Goal: Check status: Check status

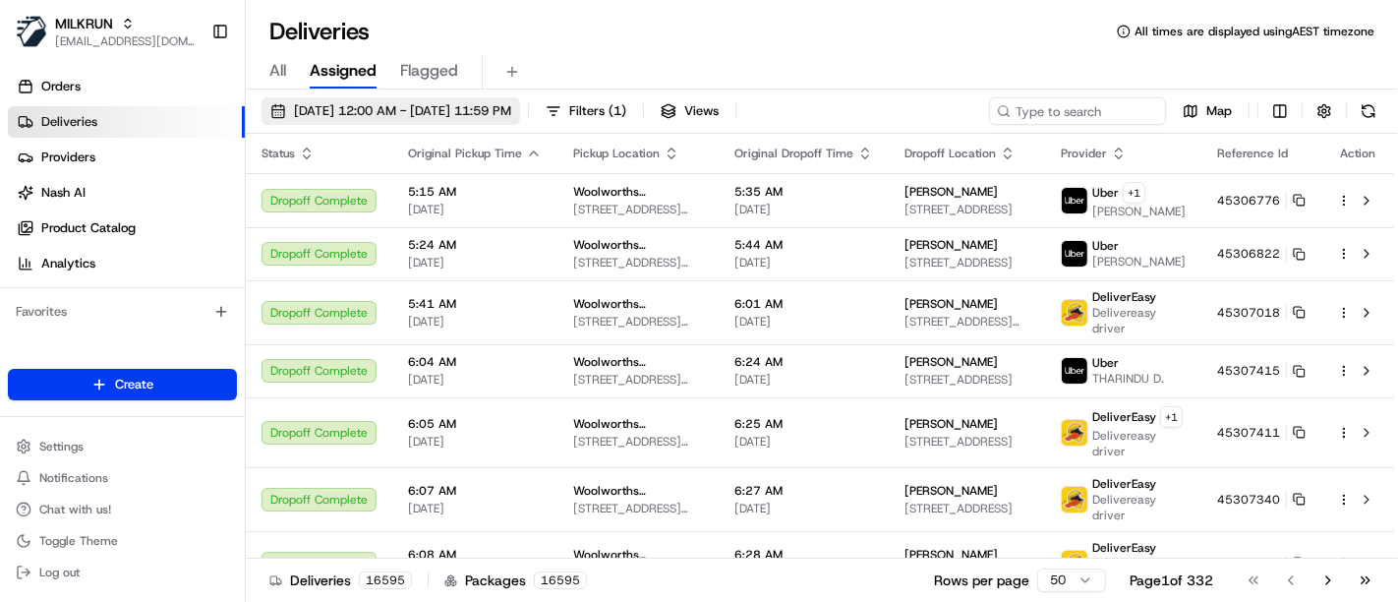
click at [445, 110] on span "16/08/2025 12:00 AM - 23/08/2025 11:59 PM" at bounding box center [402, 111] width 217 height 18
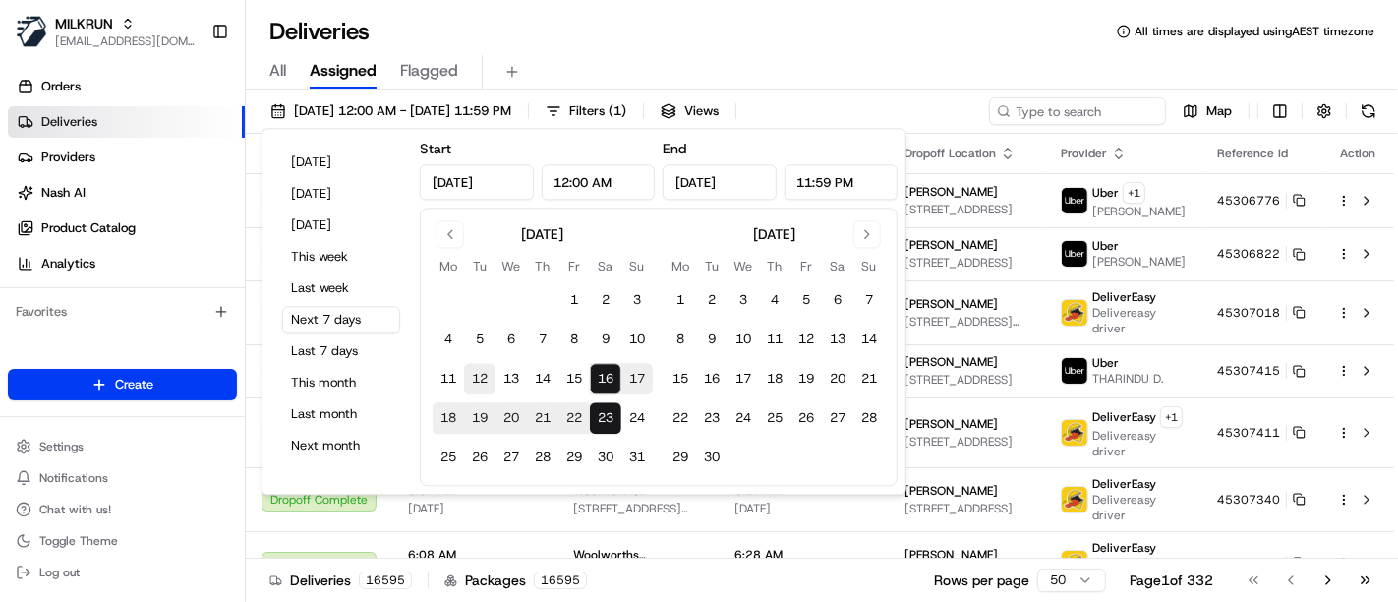
click at [482, 374] on button "12" at bounding box center [479, 379] width 31 height 31
type input "Aug 12, 2025"
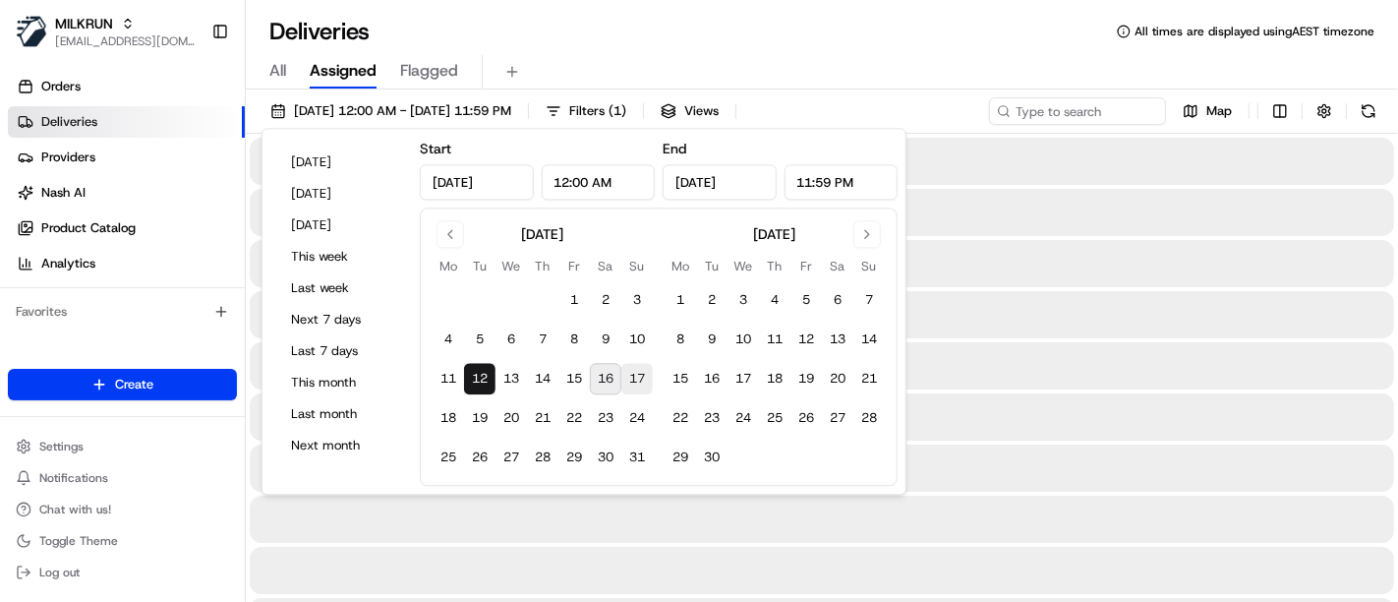
click at [634, 375] on button "17" at bounding box center [637, 379] width 31 height 31
type input "Aug 17, 2025"
click at [1059, 104] on input at bounding box center [1048, 111] width 236 height 28
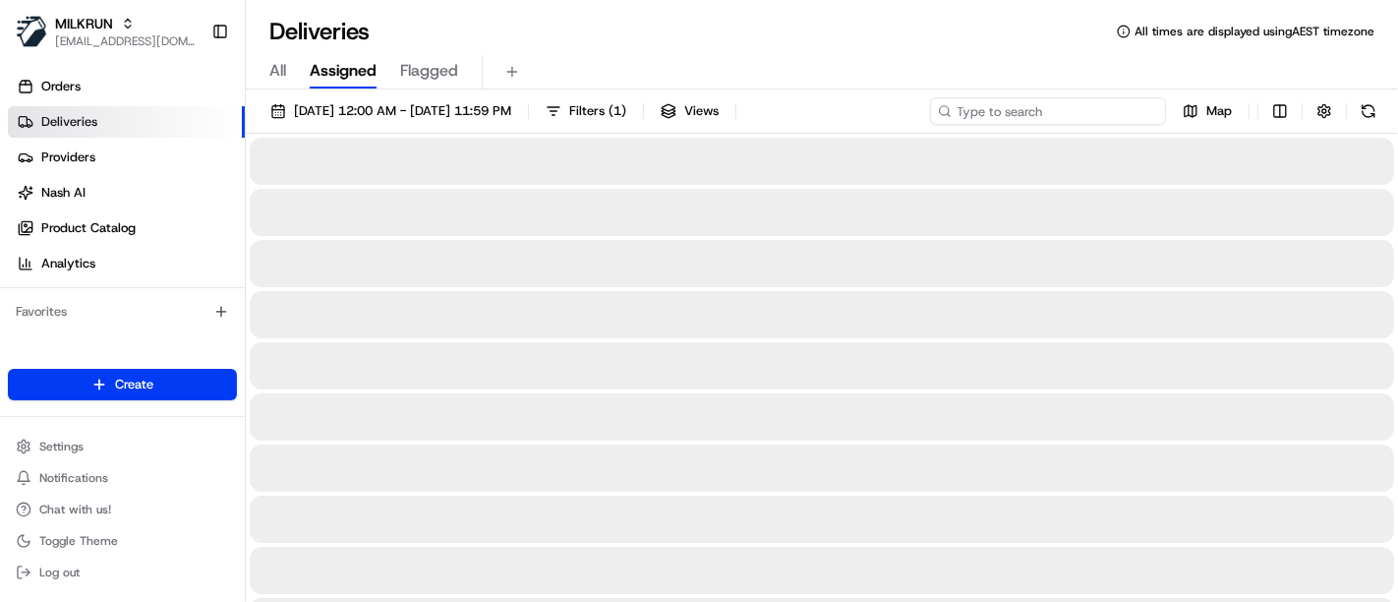
paste input "d75ad2e8-6aa4-4632-a61e-afc0053510c9"
type input "d75ad2e8-6aa4-4632-a61e-afc0053510c9"
click at [626, 117] on span "Filters ( 1 )" at bounding box center [597, 111] width 57 height 18
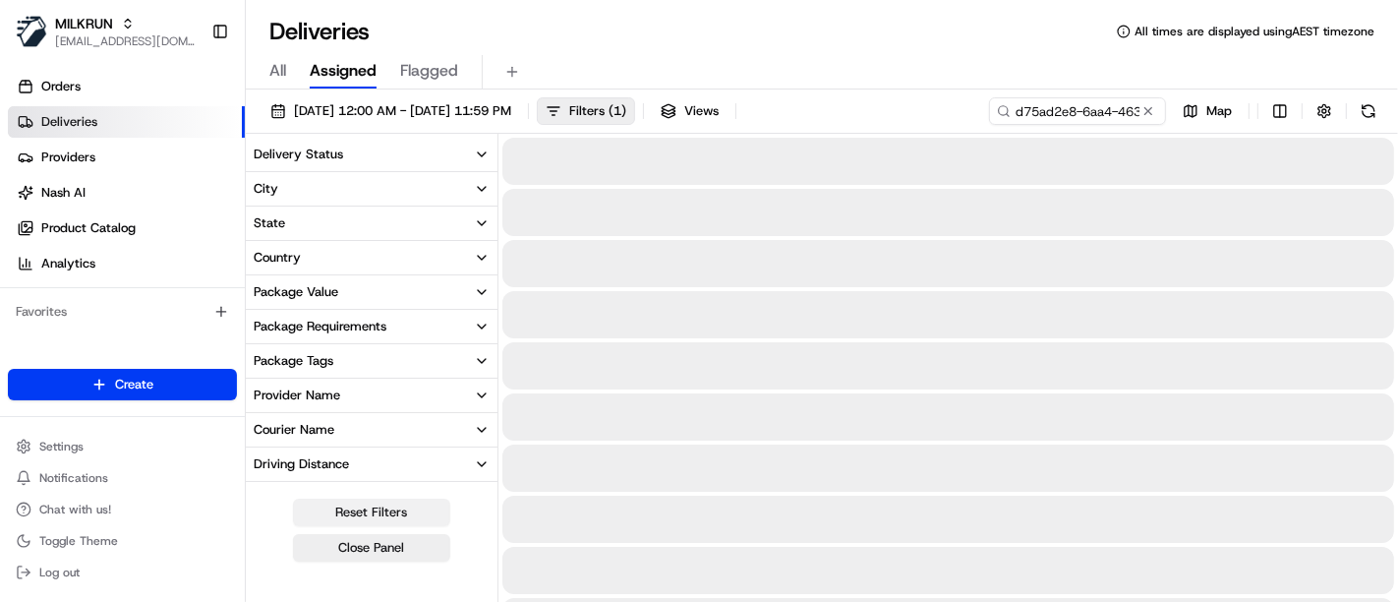
click at [381, 507] on button "Reset Filters" at bounding box center [371, 513] width 157 height 28
click at [1093, 105] on input "d75ad2e8-6aa4-4632-a61e-afc0053510c9" at bounding box center [1048, 111] width 236 height 28
click at [388, 552] on button "Close Panel" at bounding box center [371, 548] width 157 height 28
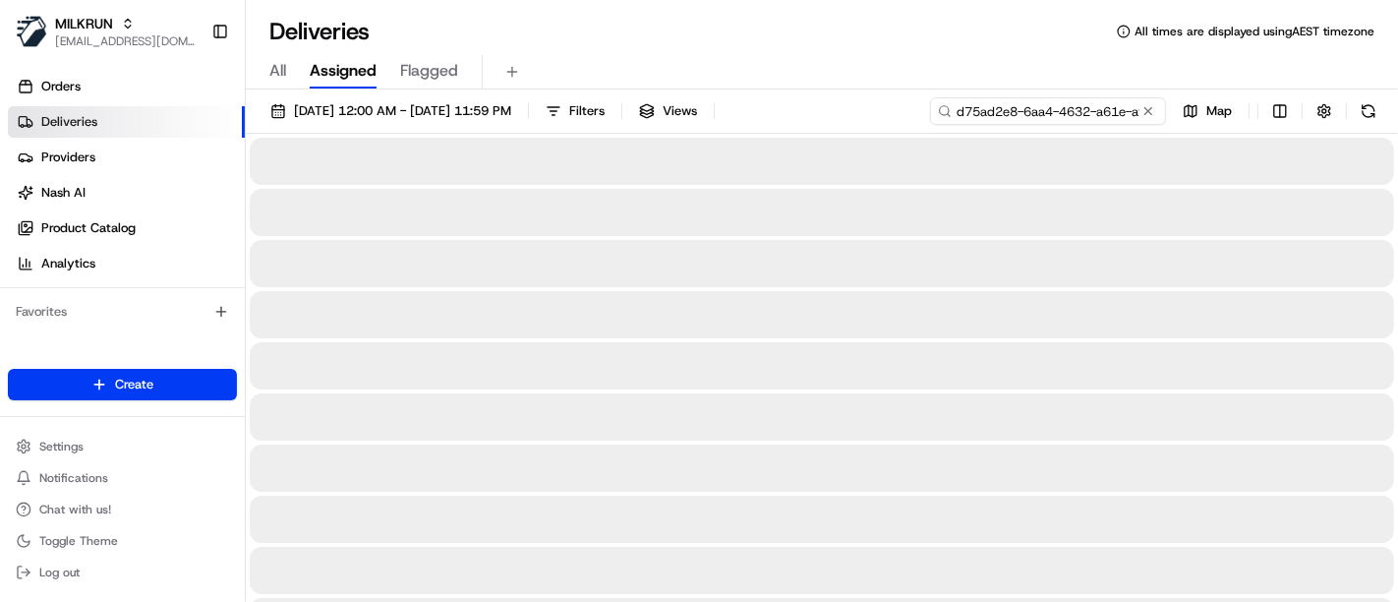
click at [1078, 107] on input "d75ad2e8-6aa4-4632-a61e-afc0053510c9" at bounding box center [1048, 111] width 236 height 28
click at [1368, 105] on button at bounding box center [1369, 111] width 28 height 28
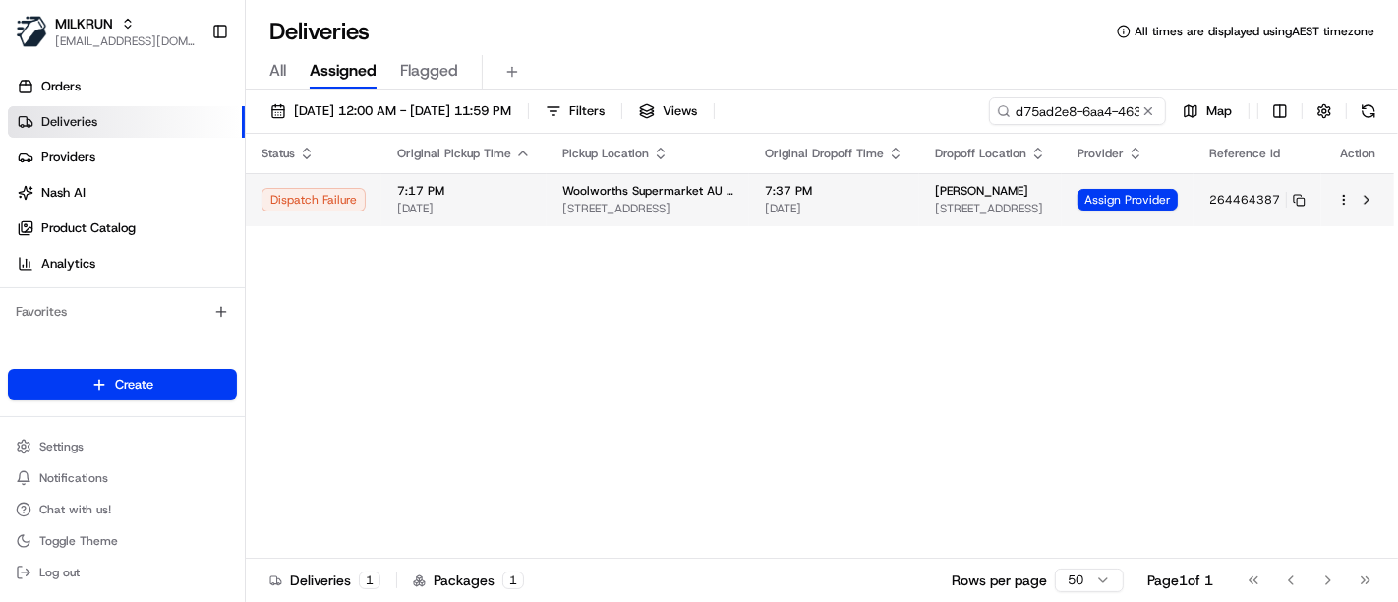
click at [693, 188] on span "Woolworths Supermarket AU - Kew" at bounding box center [648, 191] width 171 height 16
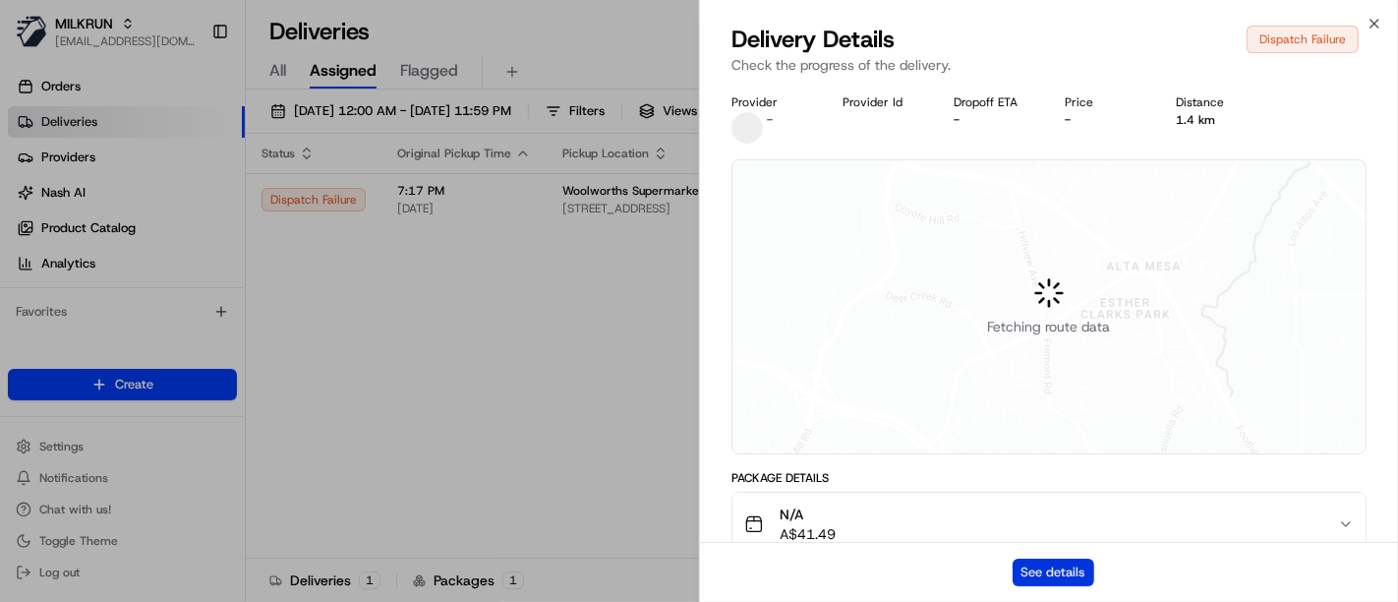
click at [1045, 573] on button "See details" at bounding box center [1054, 573] width 82 height 28
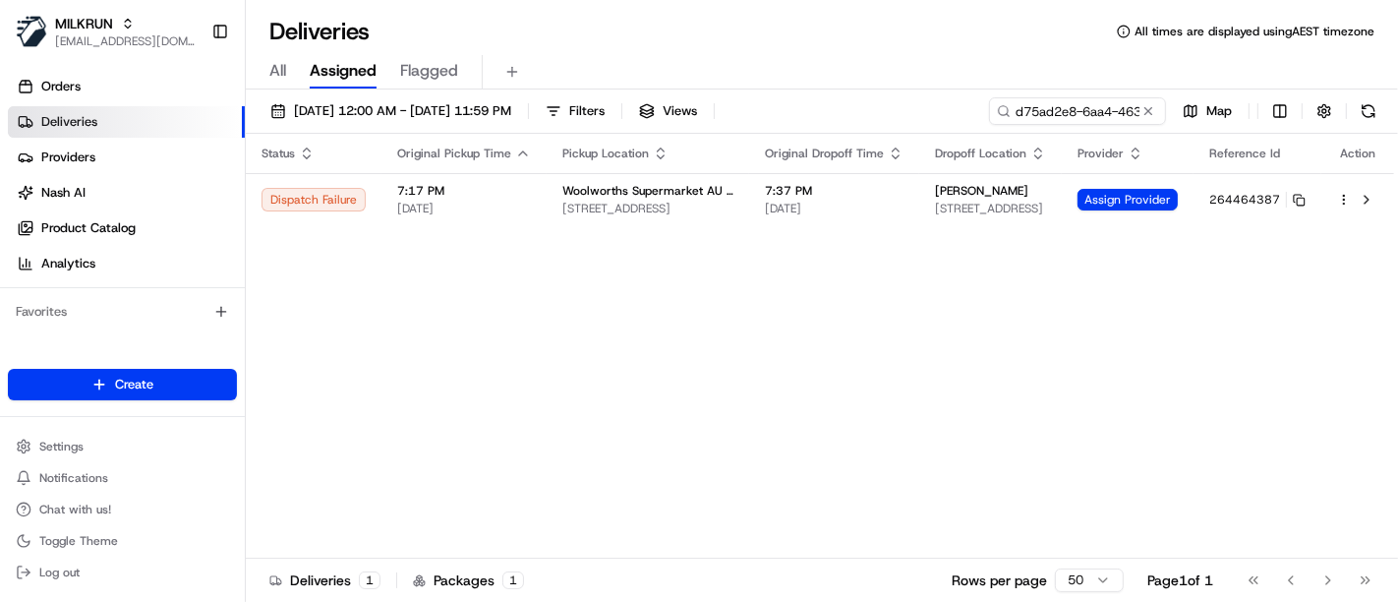
click at [1149, 110] on button at bounding box center [1149, 111] width 20 height 20
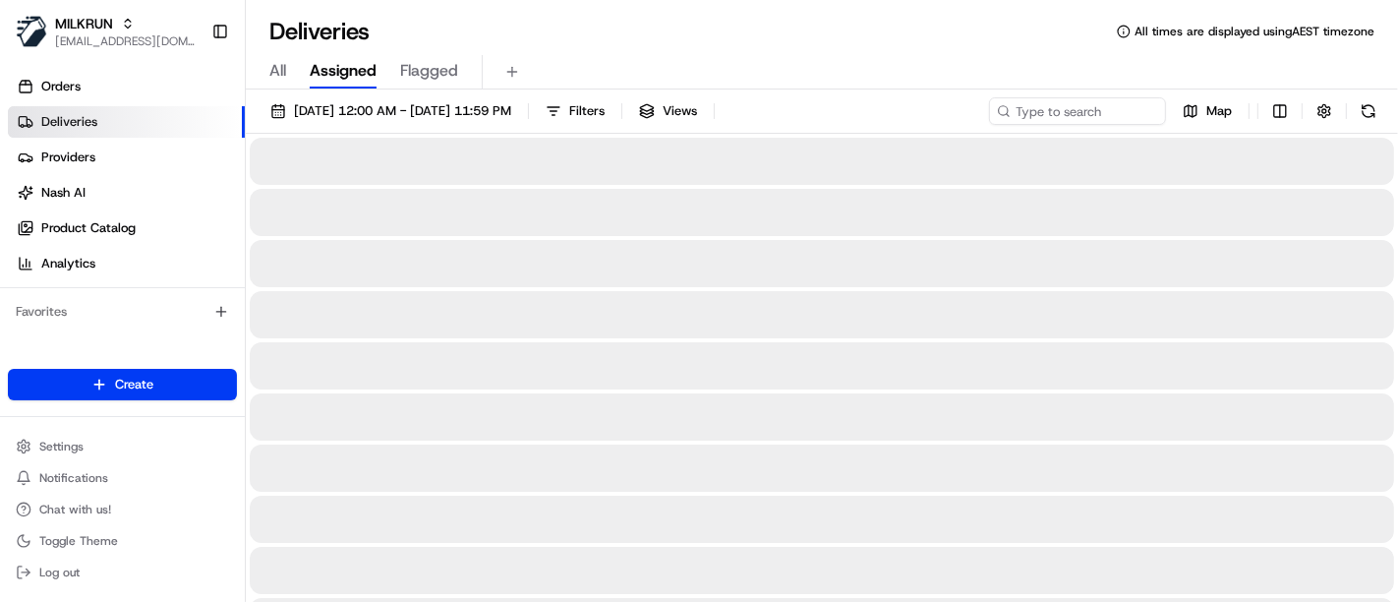
drag, startPoint x: 938, startPoint y: 313, endPoint x: 603, endPoint y: 62, distance: 418.7
click at [936, 313] on div at bounding box center [822, 314] width 1145 height 47
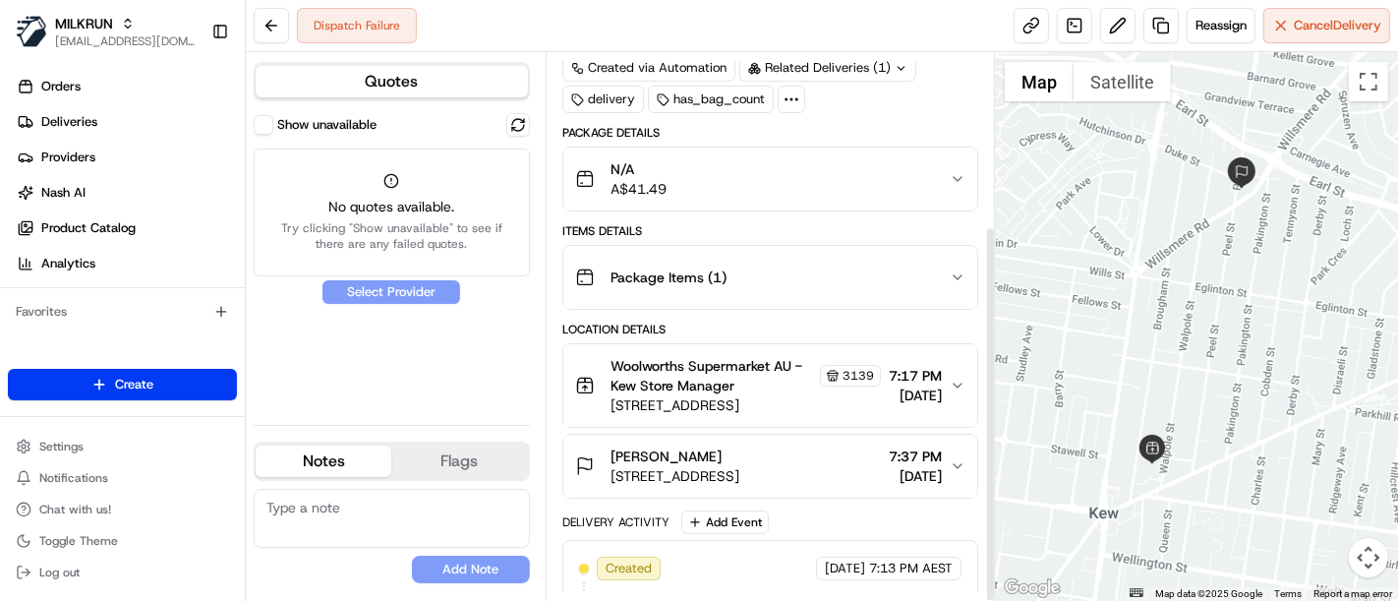
scroll to position [253, 0]
